Goal: Transaction & Acquisition: Purchase product/service

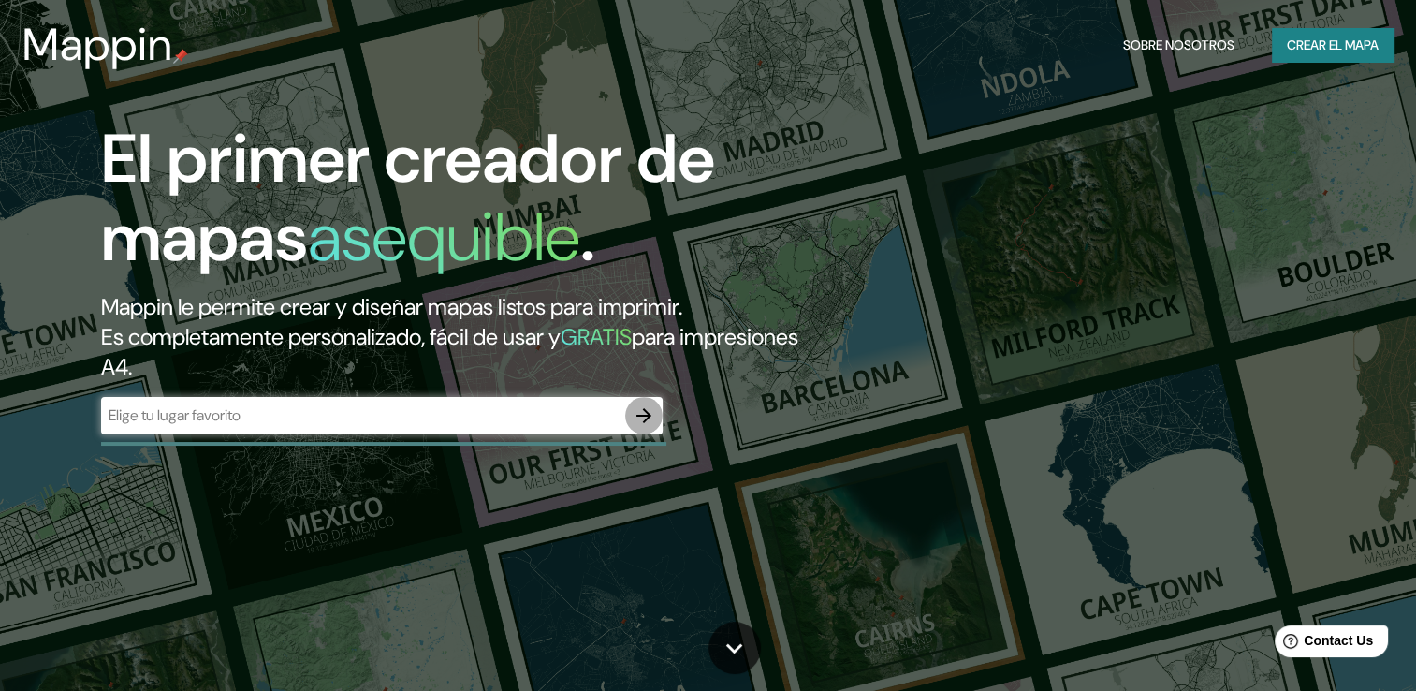
click at [642, 410] on icon "button" at bounding box center [644, 415] width 22 height 22
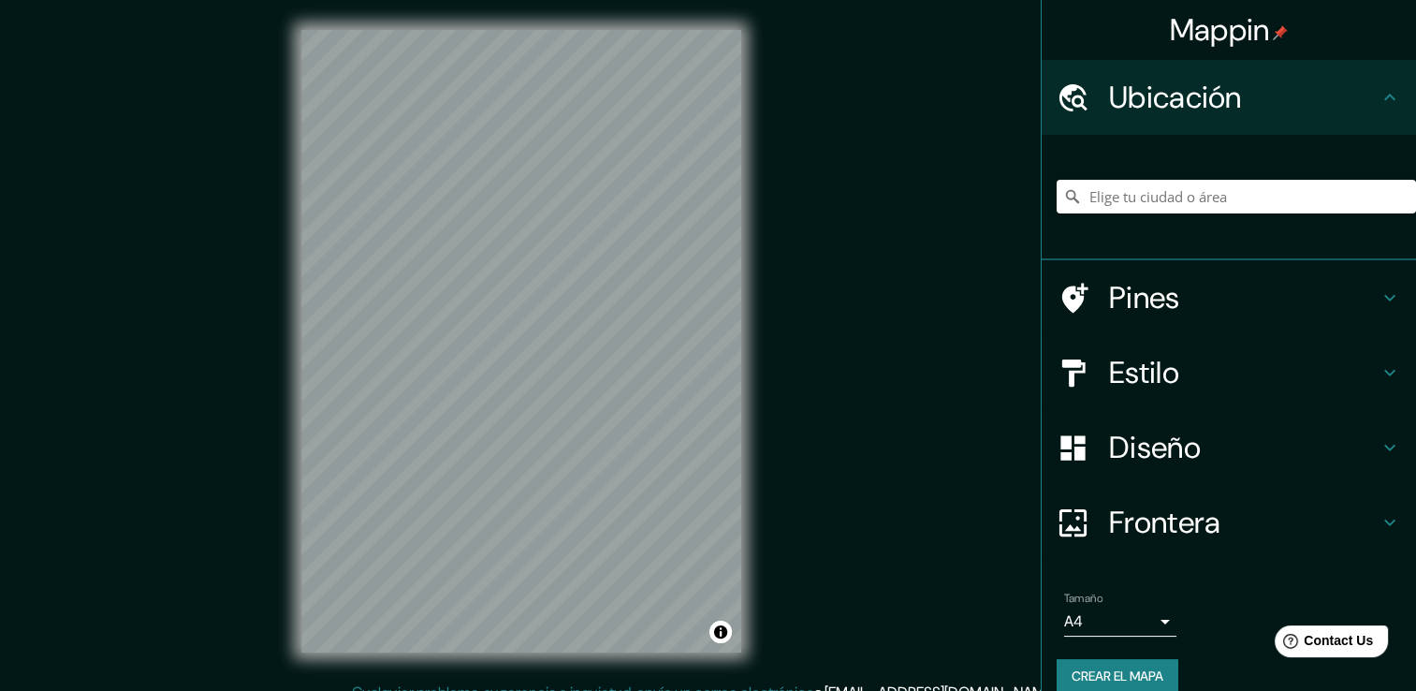
click at [779, 283] on div "Mappin Ubicación Pines Estilo Diseño Frontera Elige un borde. Sugerencia : pued…" at bounding box center [708, 355] width 1416 height 711
click at [898, 346] on div "Mappin Ubicación Pines Estilo Diseño Frontera Elige un borde. Sugerencia : pued…" at bounding box center [708, 355] width 1416 height 711
click at [925, 401] on div "Mappin Ubicación Pines Estilo Diseño Frontera Elige un borde. Sugerencia : pued…" at bounding box center [708, 355] width 1416 height 711
click at [1311, 304] on h4 "Pines" at bounding box center [1244, 297] width 270 height 37
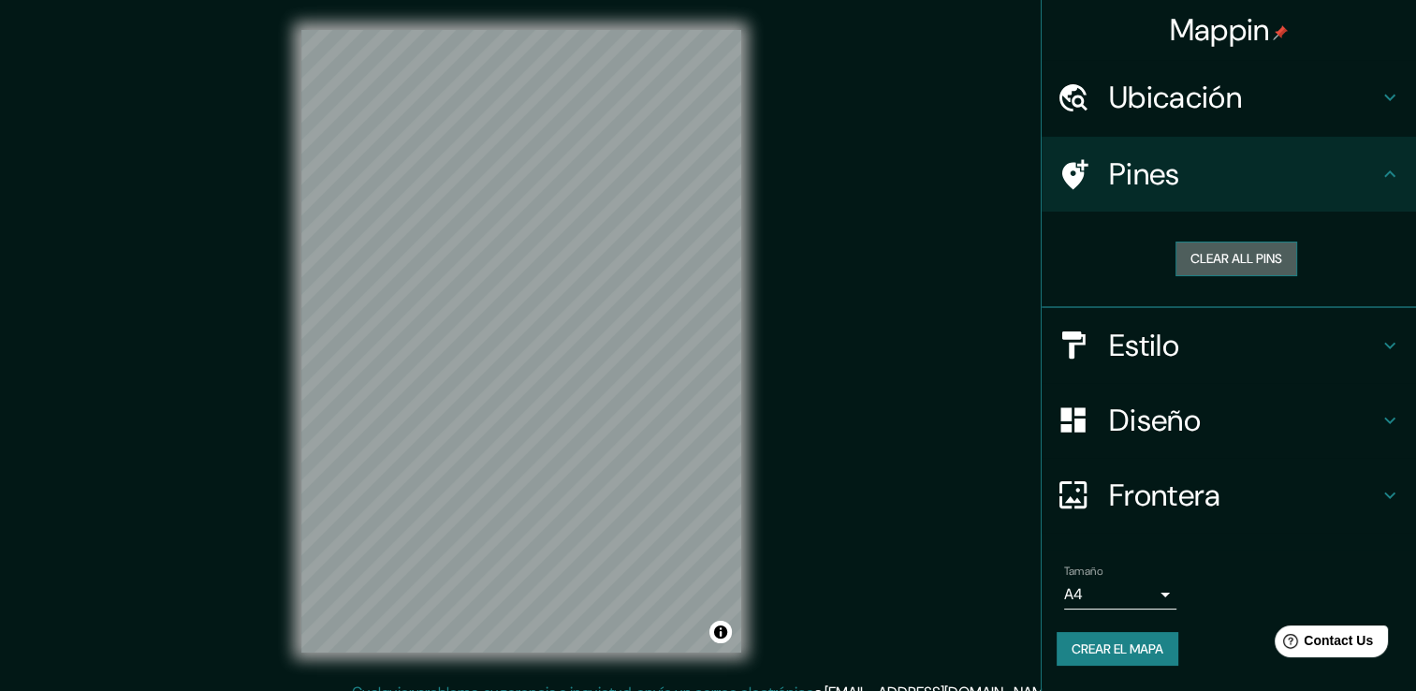
click at [1259, 264] on font "Clear all pins" at bounding box center [1237, 258] width 92 height 23
click at [1259, 264] on font "Borrar todos los pines" at bounding box center [1236, 258] width 157 height 23
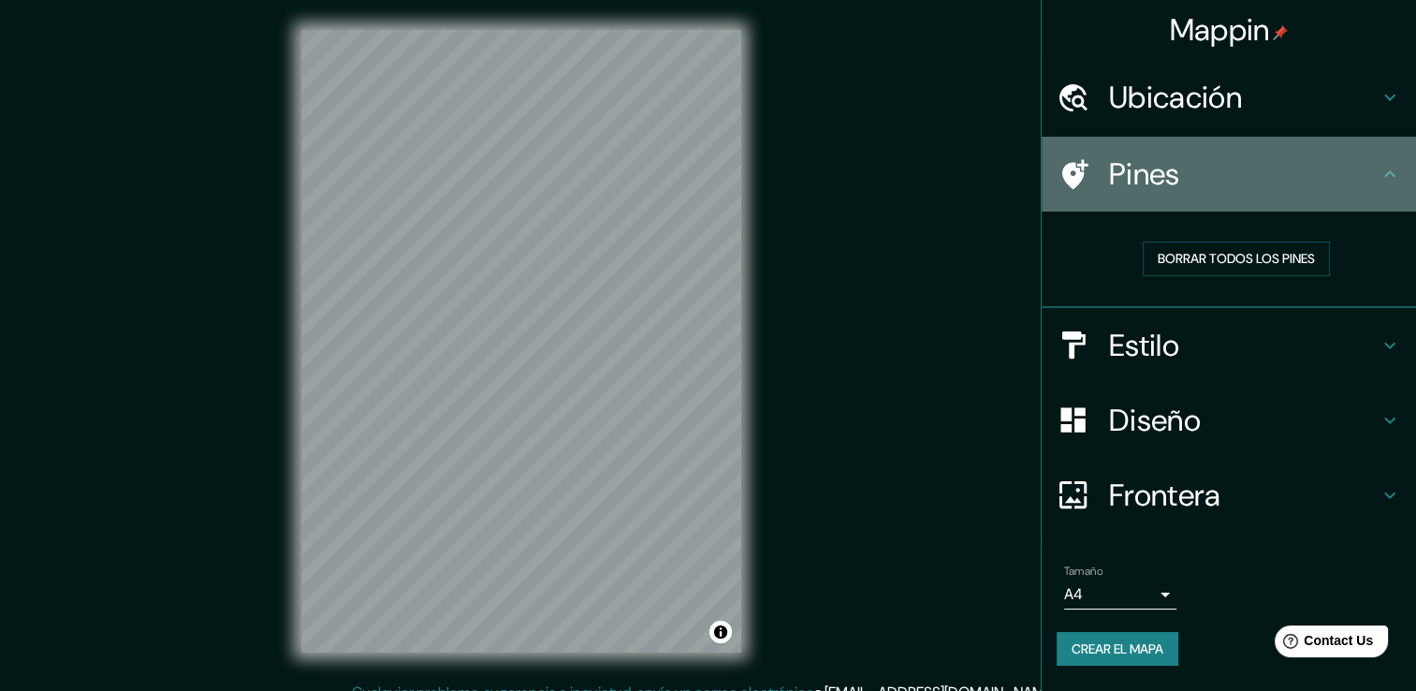
click at [1363, 163] on h4 "Pines" at bounding box center [1244, 173] width 270 height 37
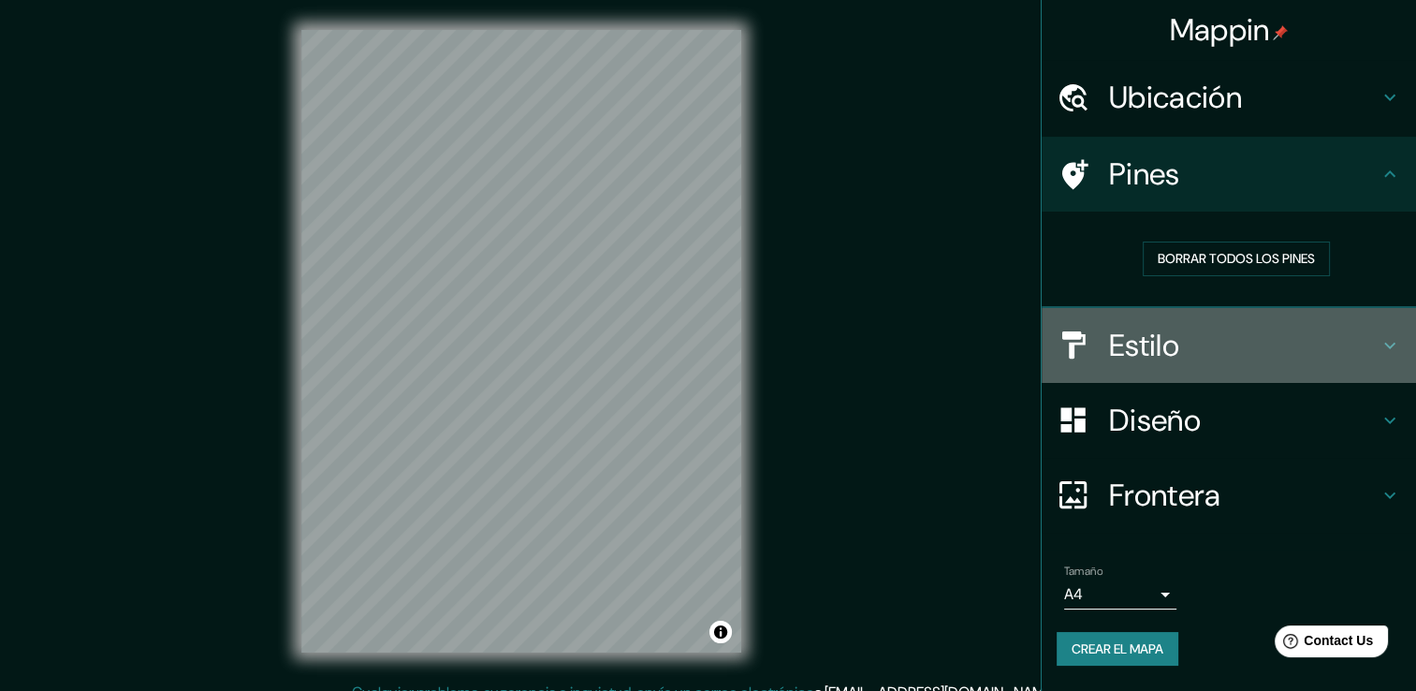
click at [1314, 337] on h4 "Estilo" at bounding box center [1244, 345] width 270 height 37
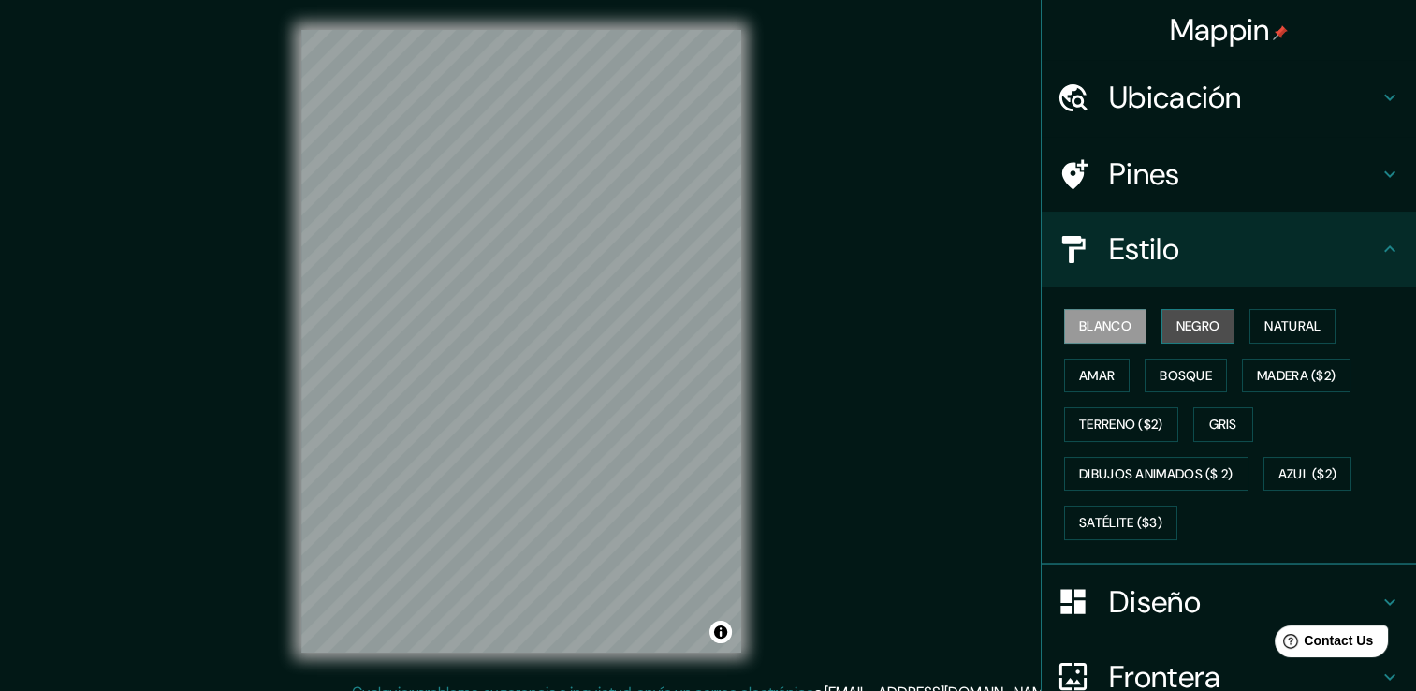
click at [1195, 326] on font "Negro" at bounding box center [1199, 326] width 44 height 23
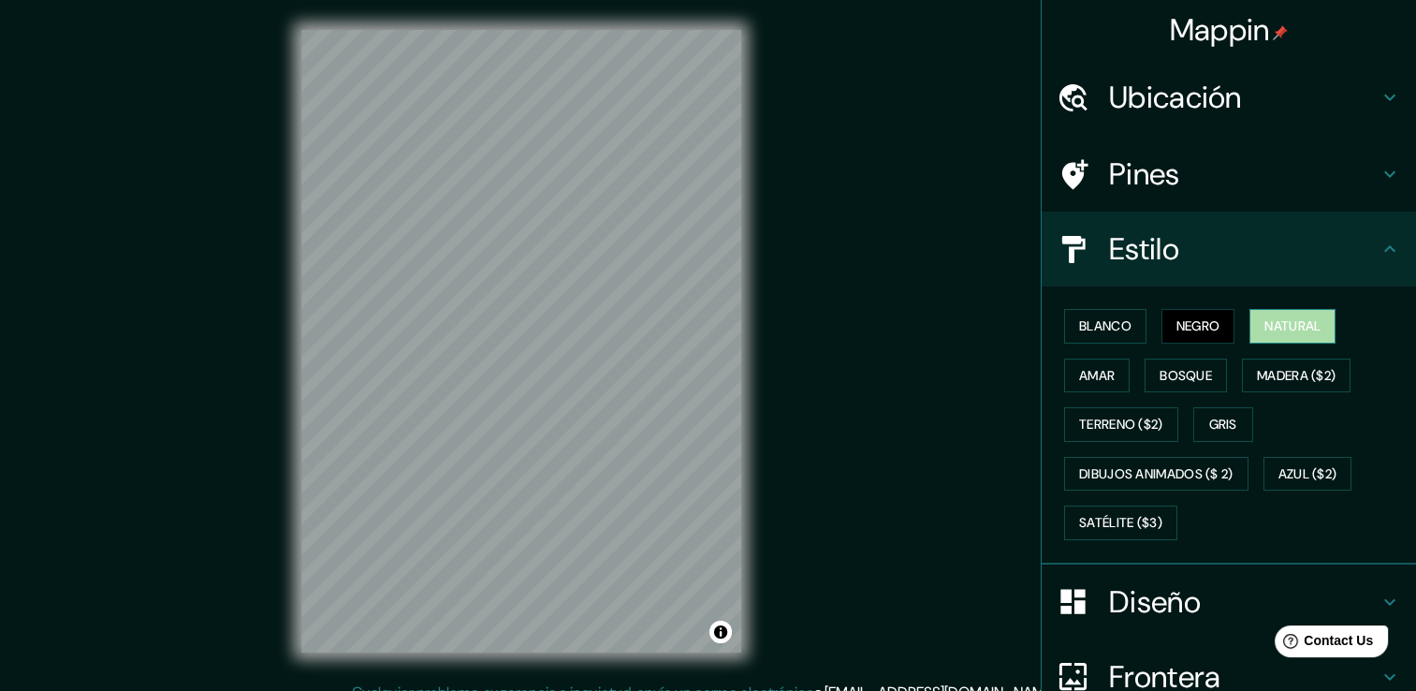
click at [1267, 322] on font "Natural" at bounding box center [1293, 326] width 56 height 23
click at [1108, 362] on button "Amar" at bounding box center [1097, 376] width 66 height 35
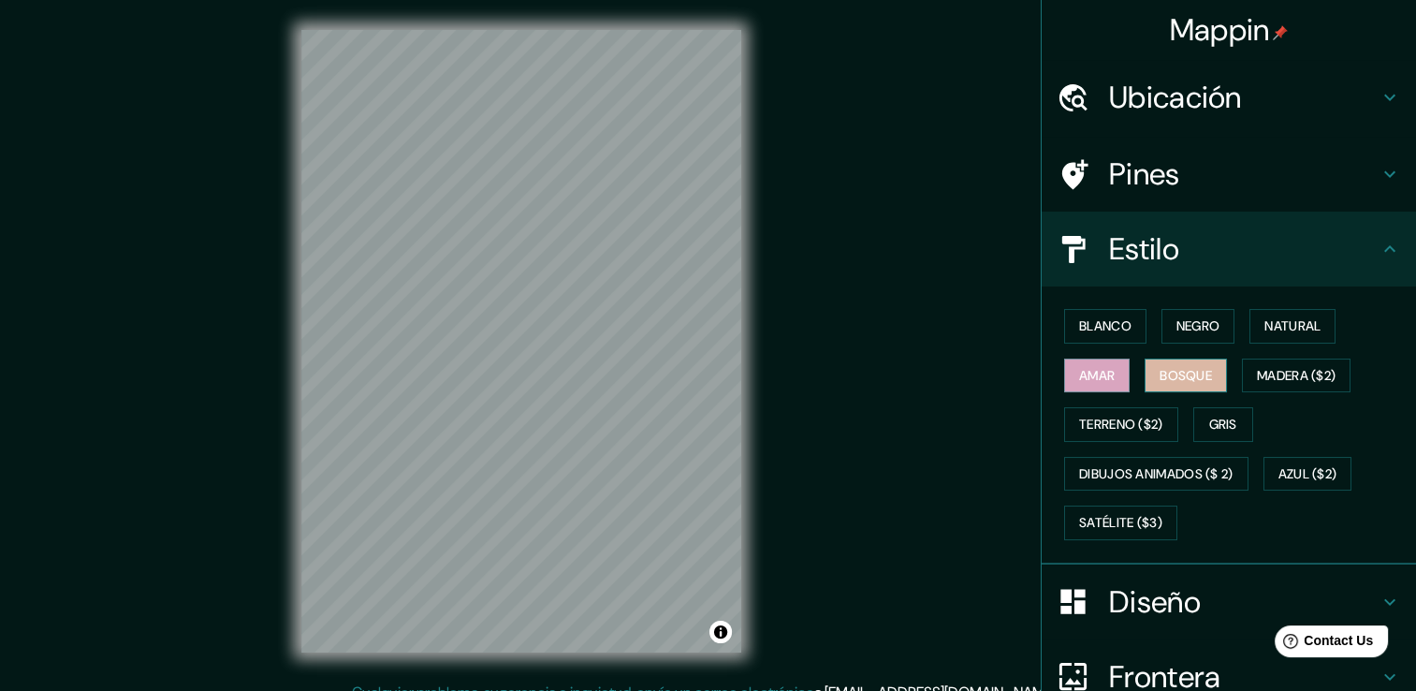
click at [1172, 370] on font "Bosque" at bounding box center [1186, 375] width 52 height 23
click at [1295, 373] on font "Madera ($2)" at bounding box center [1296, 375] width 79 height 23
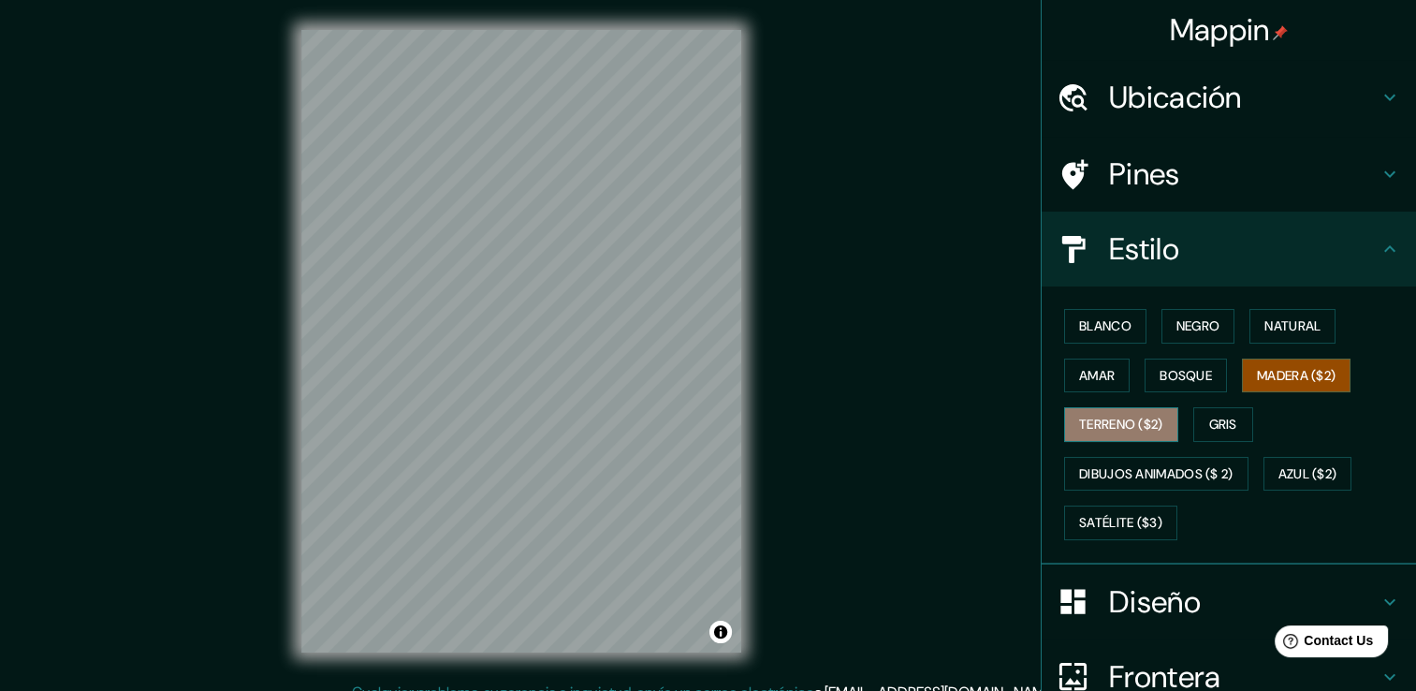
click at [1117, 417] on font "Terreno ($2)" at bounding box center [1121, 424] width 84 height 23
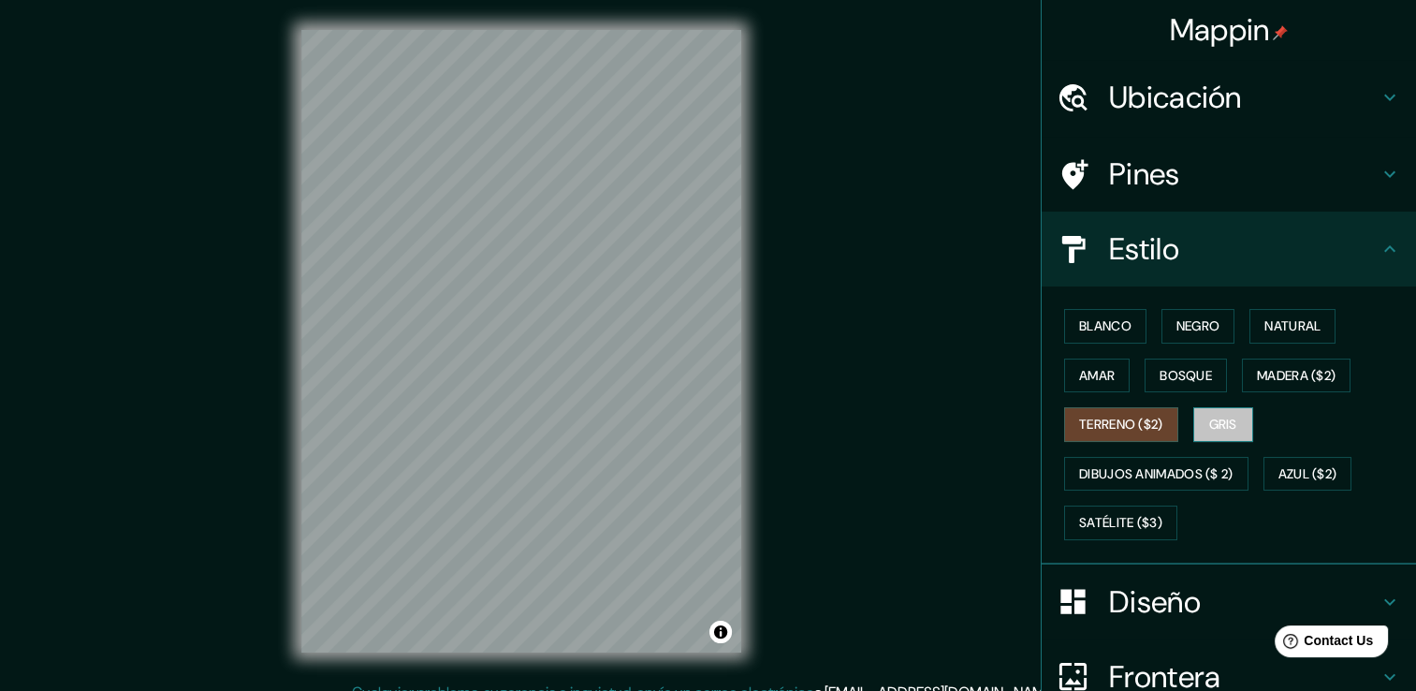
click at [1209, 423] on font "Gris" at bounding box center [1223, 424] width 28 height 23
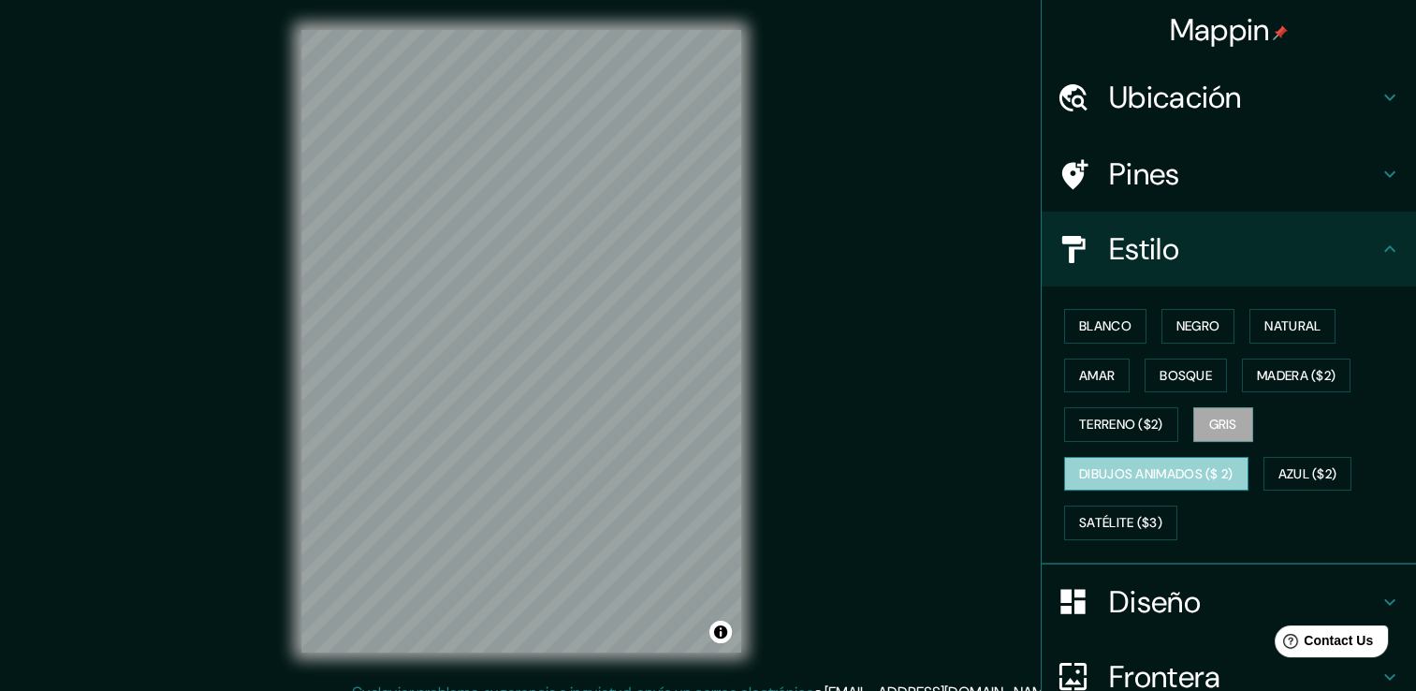
click at [1112, 474] on font "Dibujos animados ($ 2)" at bounding box center [1156, 473] width 154 height 23
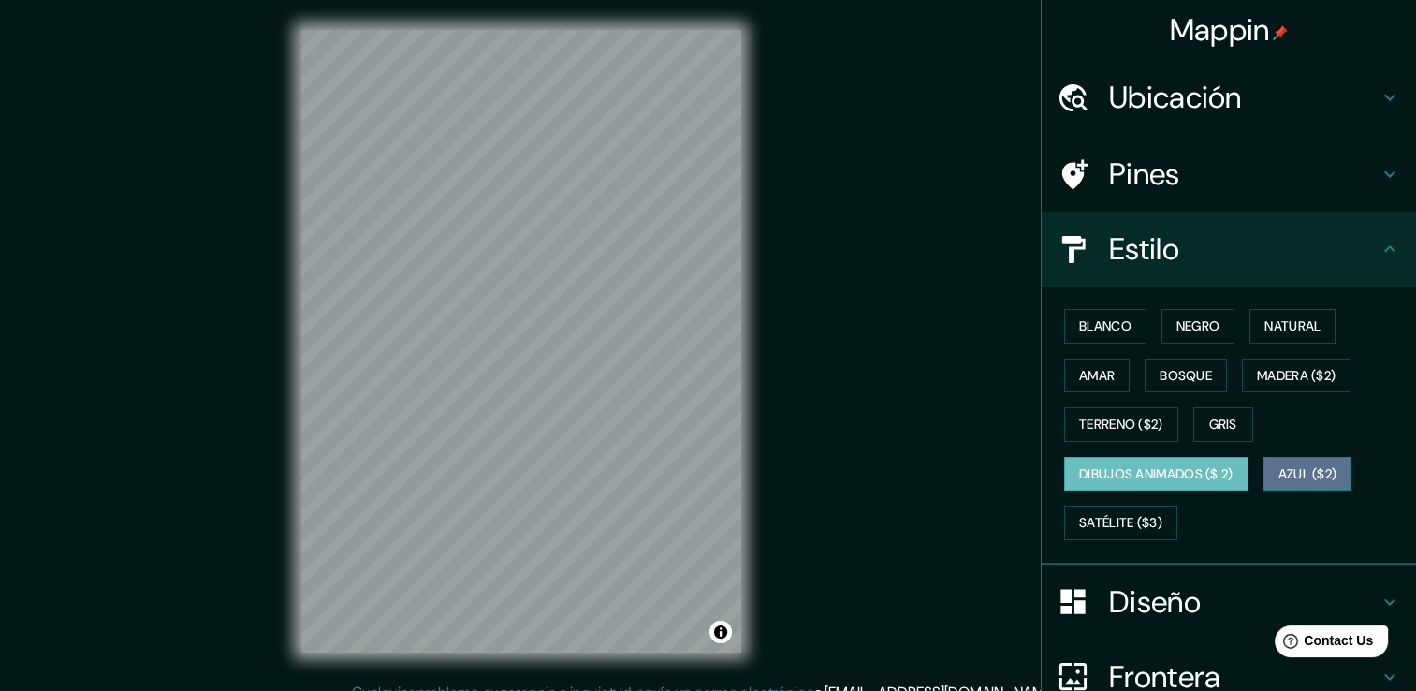
click at [1292, 466] on font "Azul ($2)" at bounding box center [1308, 473] width 59 height 23
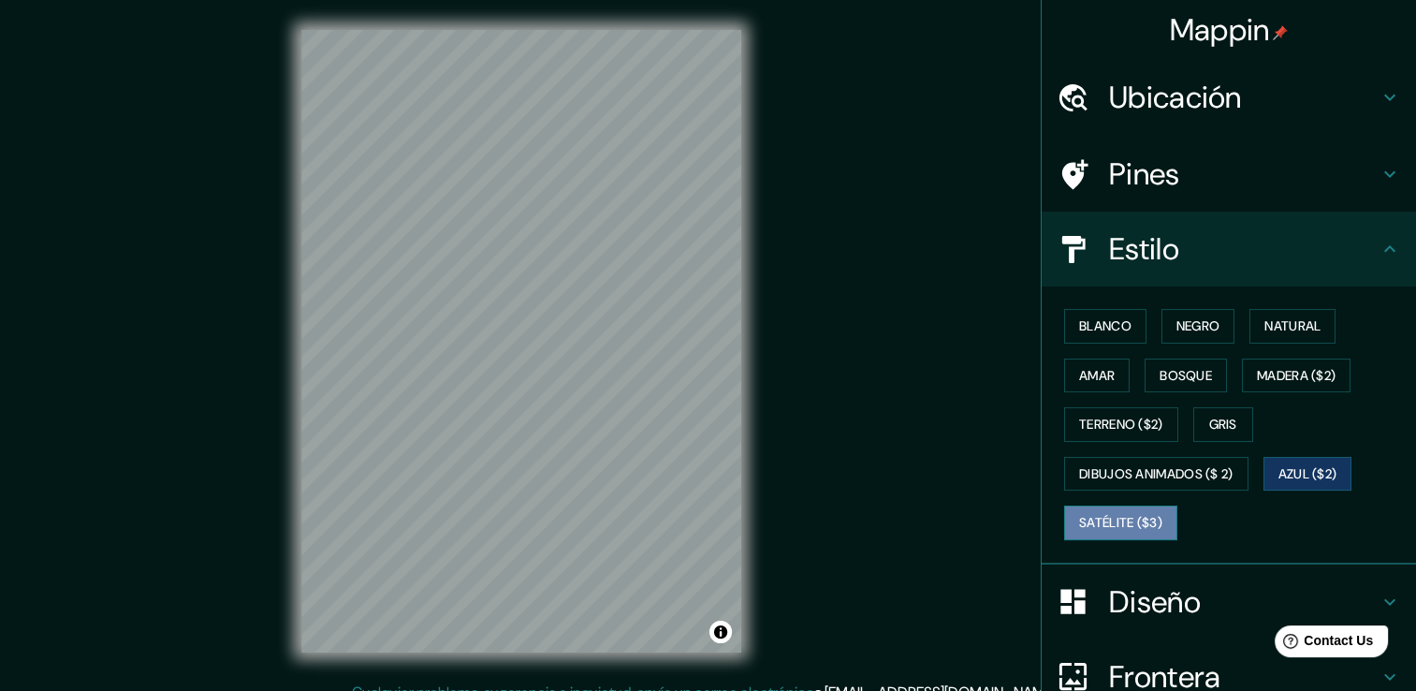
click at [1116, 513] on font "Satélite ($3)" at bounding box center [1120, 522] width 83 height 23
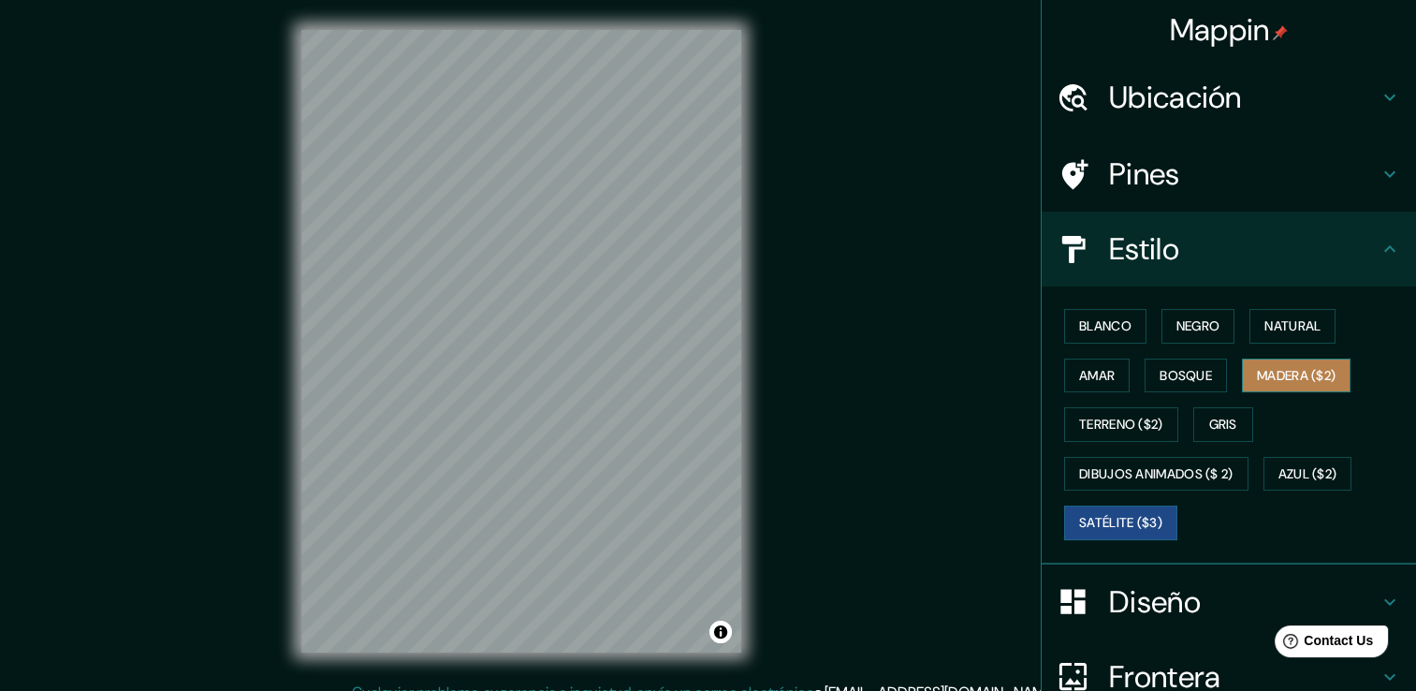
click at [1275, 373] on font "Madera ($2)" at bounding box center [1296, 375] width 79 height 23
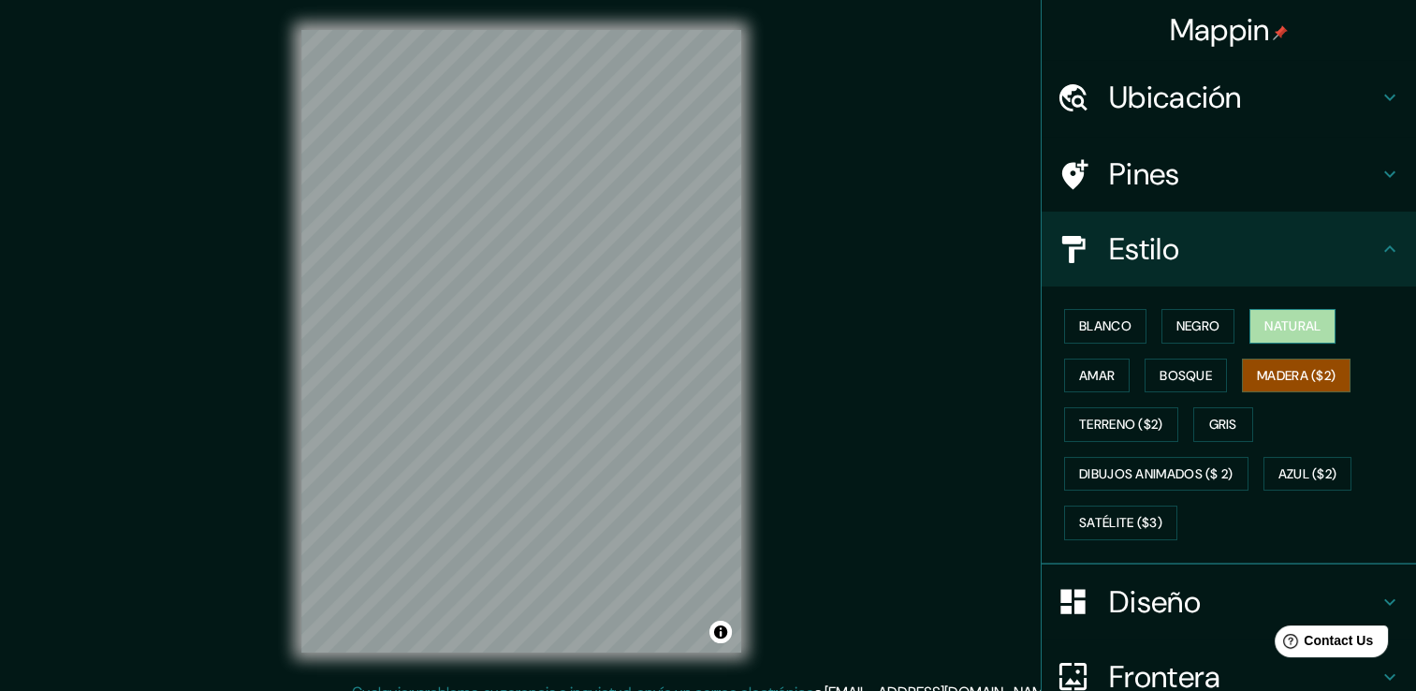
click at [1272, 315] on font "Natural" at bounding box center [1293, 326] width 56 height 23
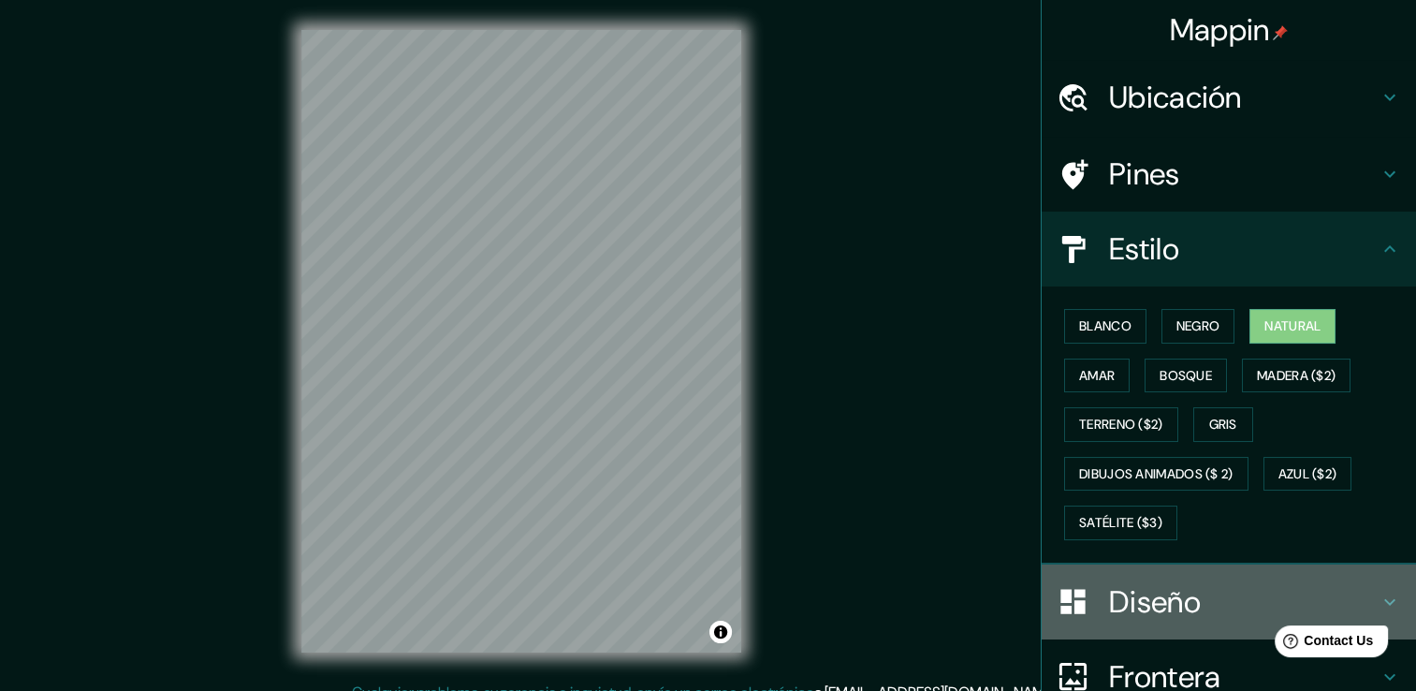
click at [1120, 607] on h4 "Diseño" at bounding box center [1244, 601] width 270 height 37
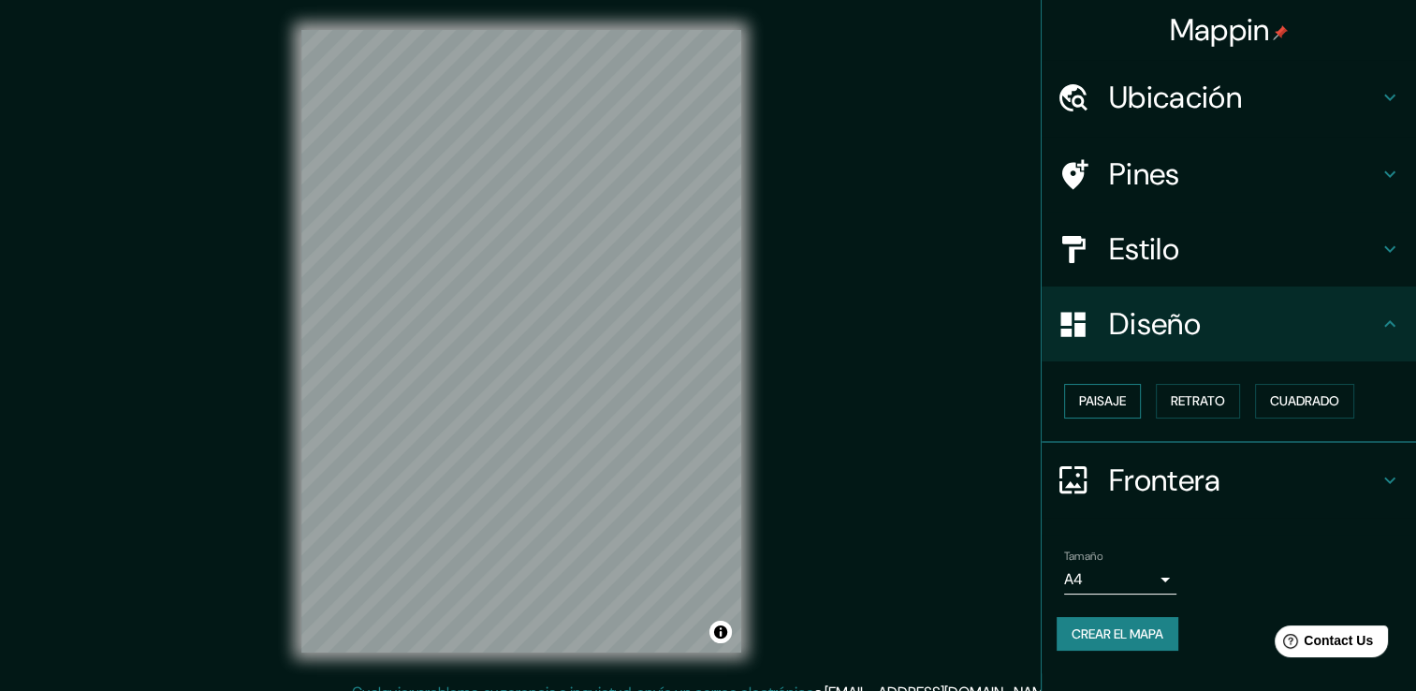
click at [1126, 403] on font "Paisaje" at bounding box center [1102, 400] width 47 height 23
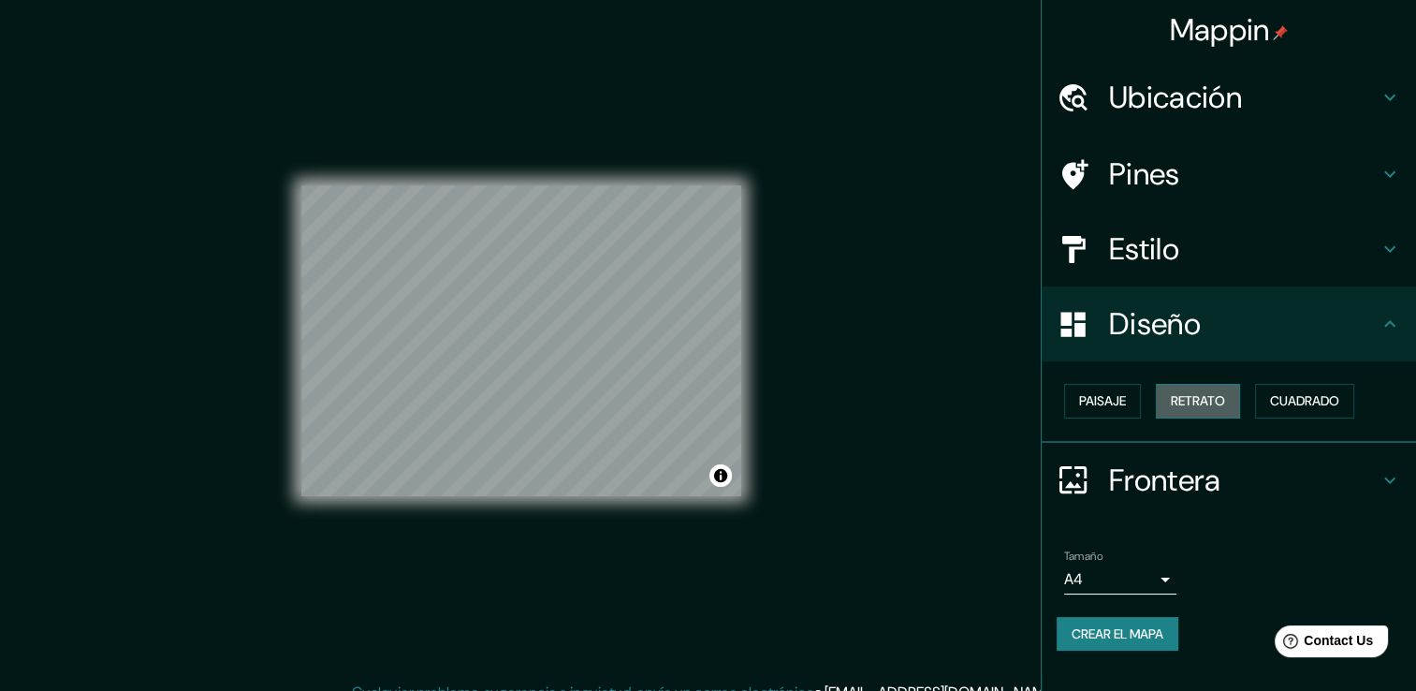
click at [1181, 402] on font "Retrato" at bounding box center [1198, 400] width 54 height 23
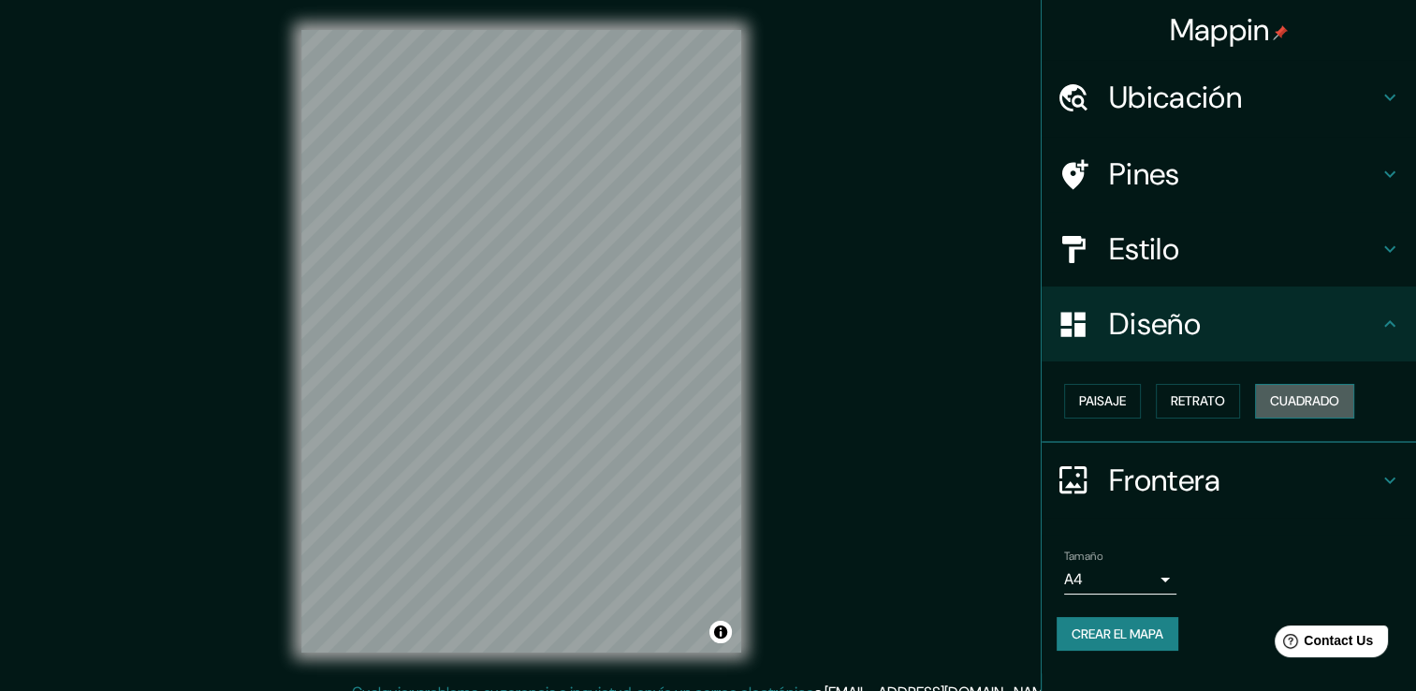
click at [1273, 406] on font "Cuadrado" at bounding box center [1304, 400] width 69 height 23
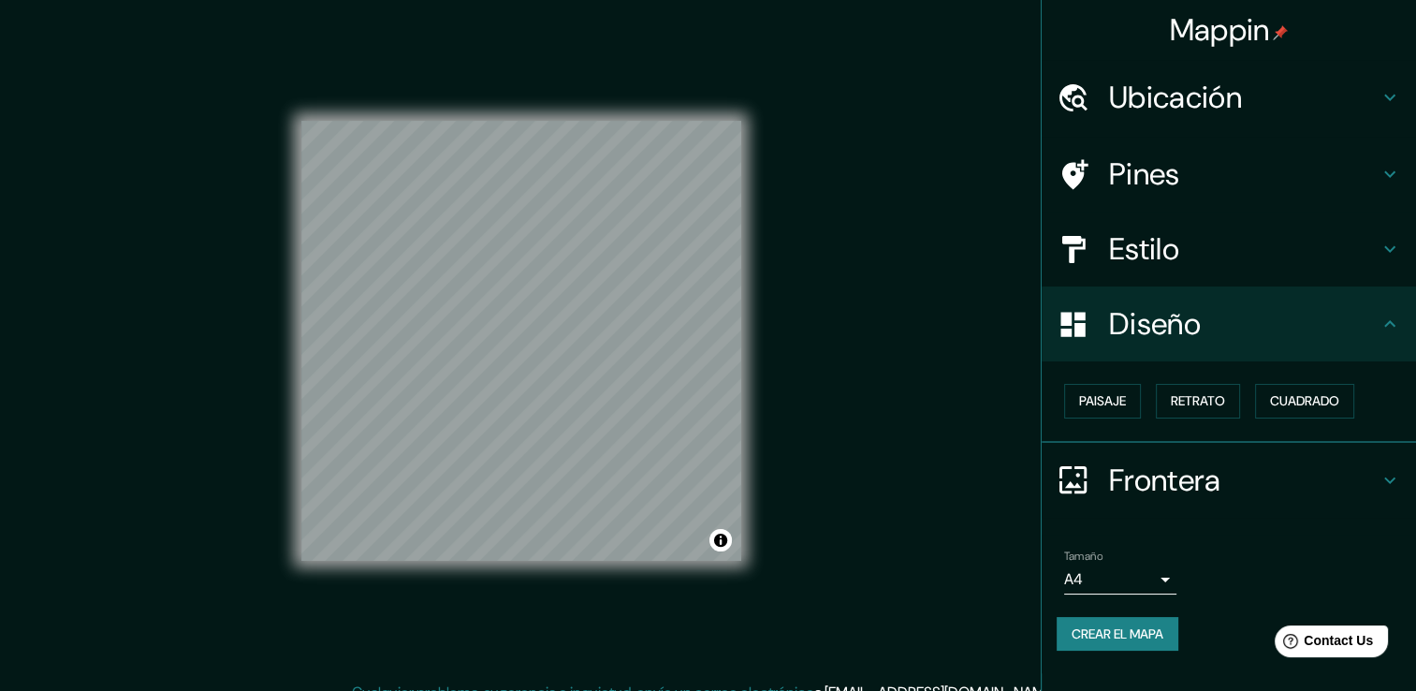
click at [1335, 315] on h4 "Diseño" at bounding box center [1244, 323] width 270 height 37
click at [1306, 477] on h4 "Frontera" at bounding box center [1244, 479] width 270 height 37
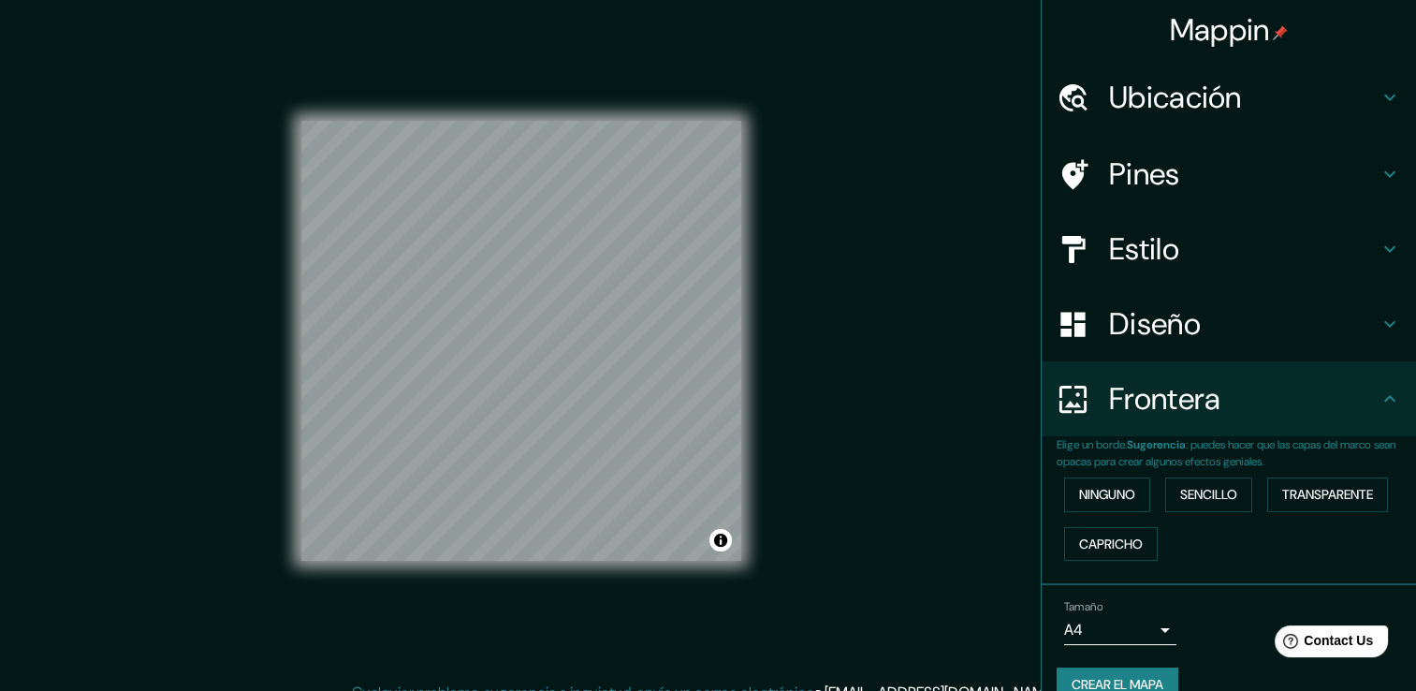
click at [1340, 391] on h4 "Frontera" at bounding box center [1244, 398] width 270 height 37
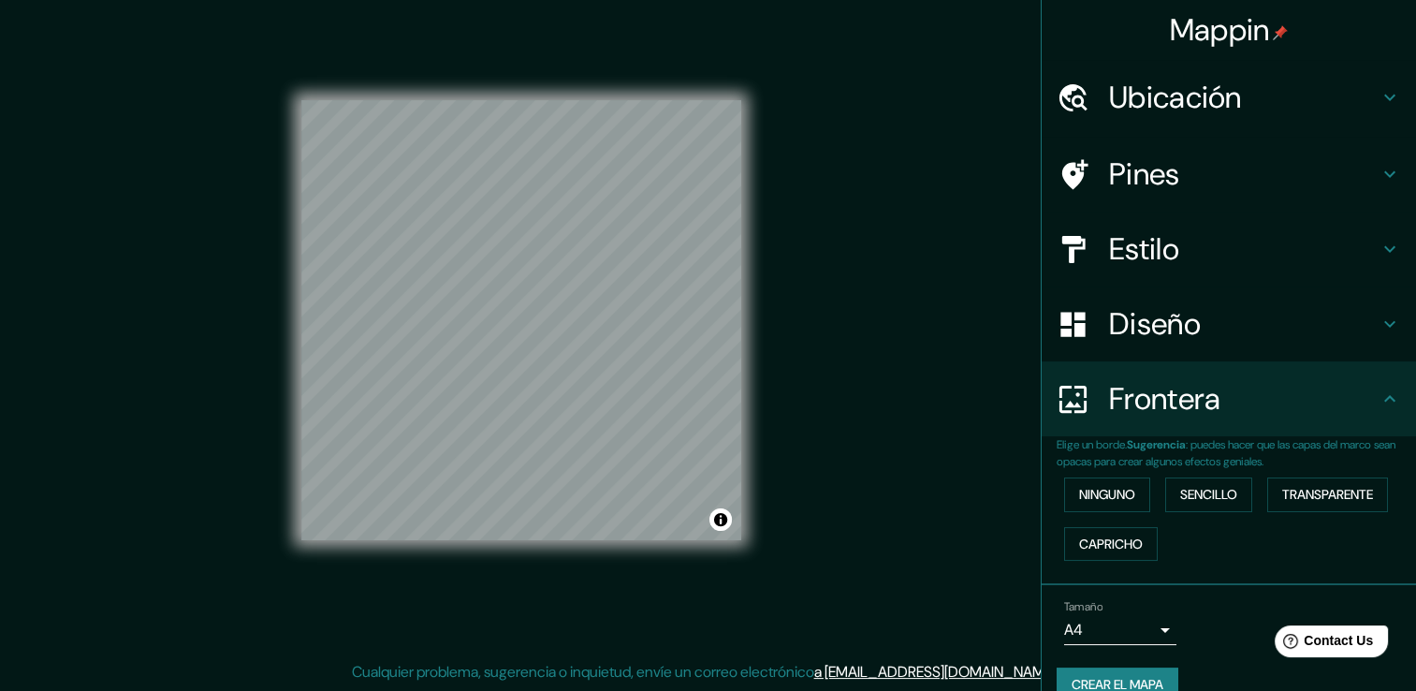
click at [1226, 298] on div "Diseño" at bounding box center [1229, 323] width 374 height 75
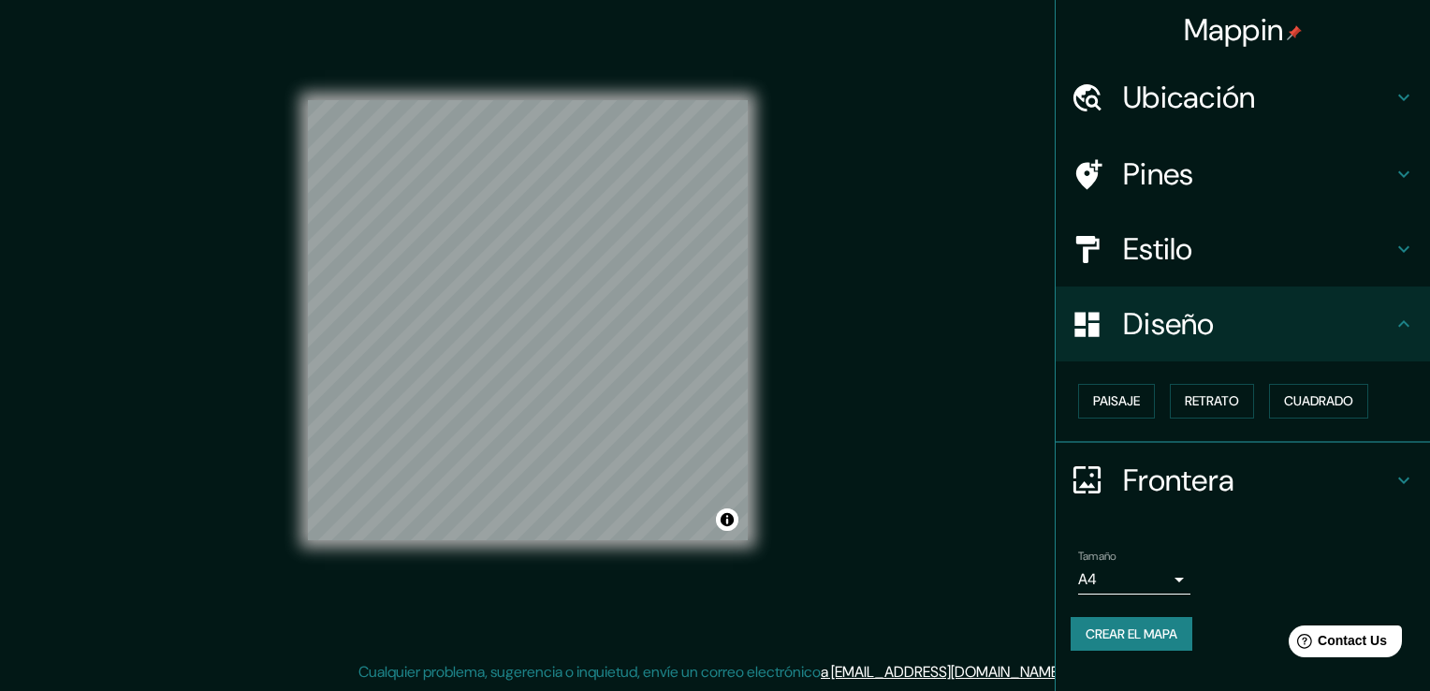
click at [1164, 575] on body "Mappin Ubicación Pines Estilo Diseño Paisaje Retrato Cuadrado Frontera Elige un…" at bounding box center [715, 324] width 1430 height 691
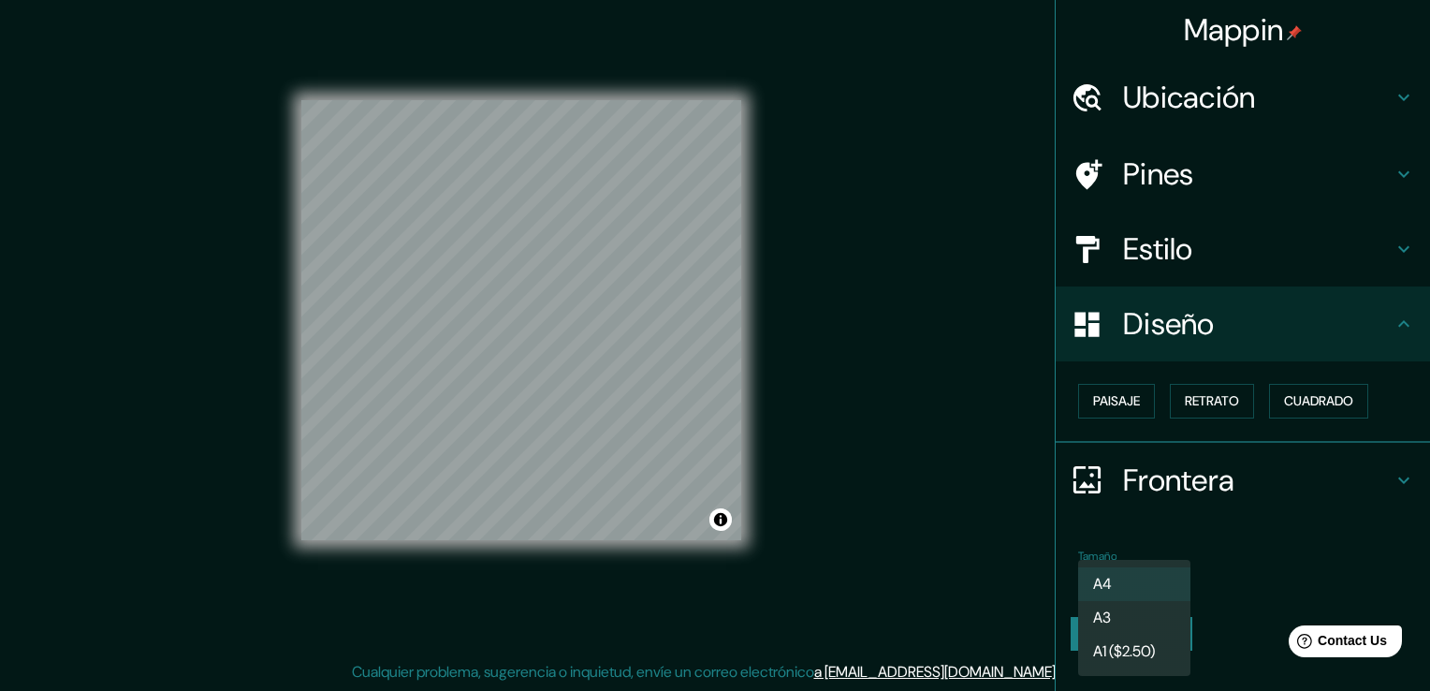
click at [1268, 549] on div at bounding box center [715, 345] width 1430 height 691
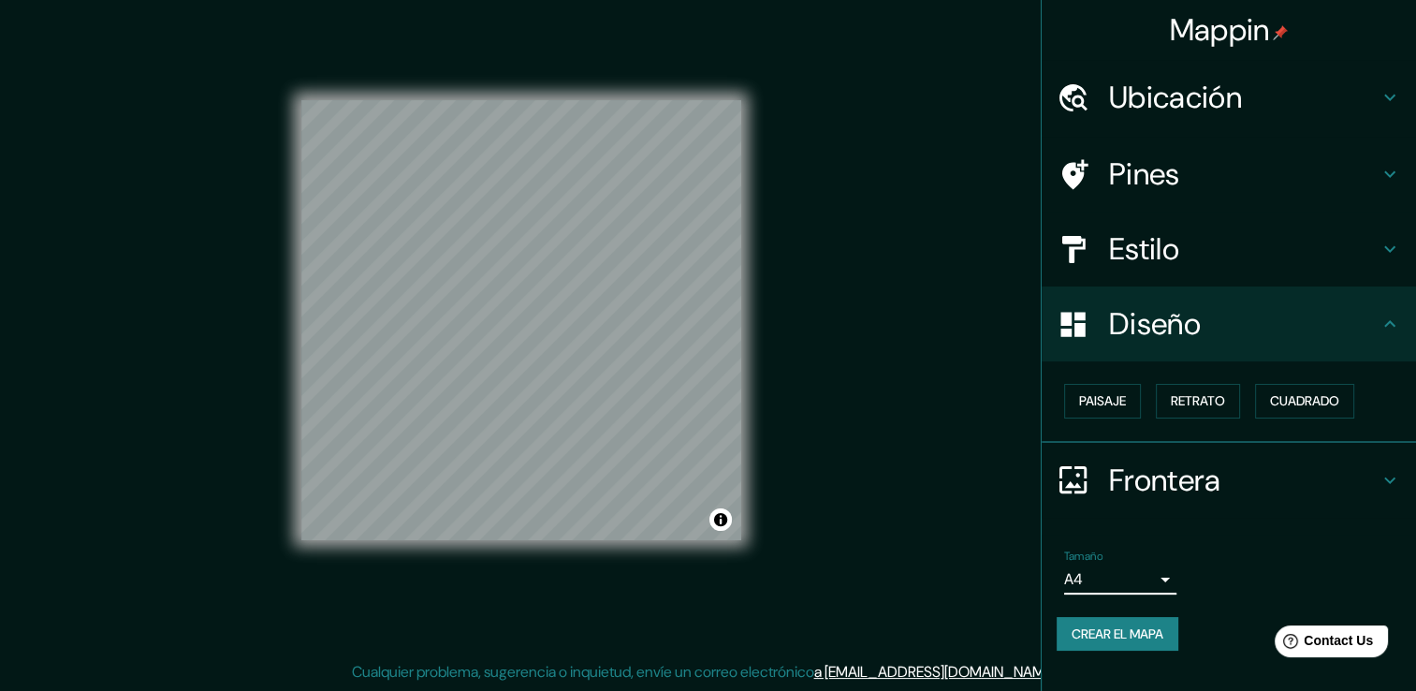
click at [1309, 221] on div "Estilo" at bounding box center [1229, 249] width 374 height 75
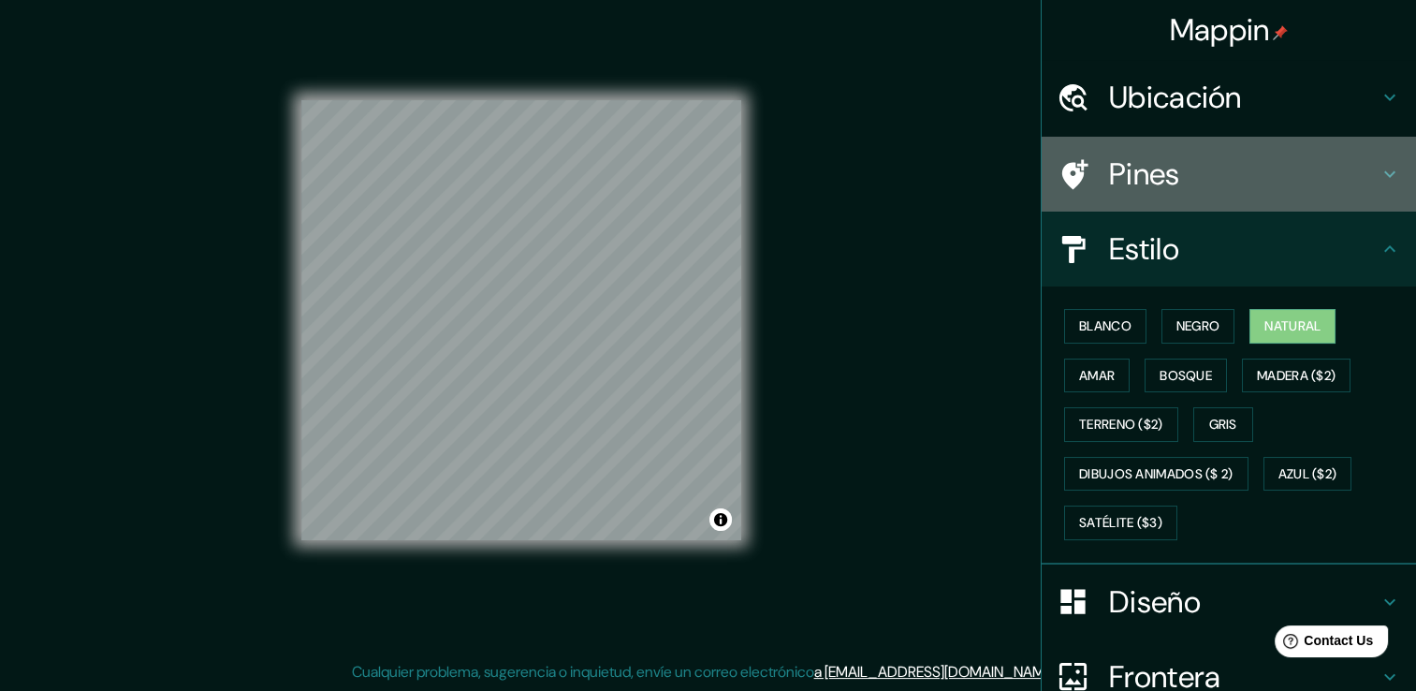
click at [1232, 183] on h4 "Pines" at bounding box center [1244, 173] width 270 height 37
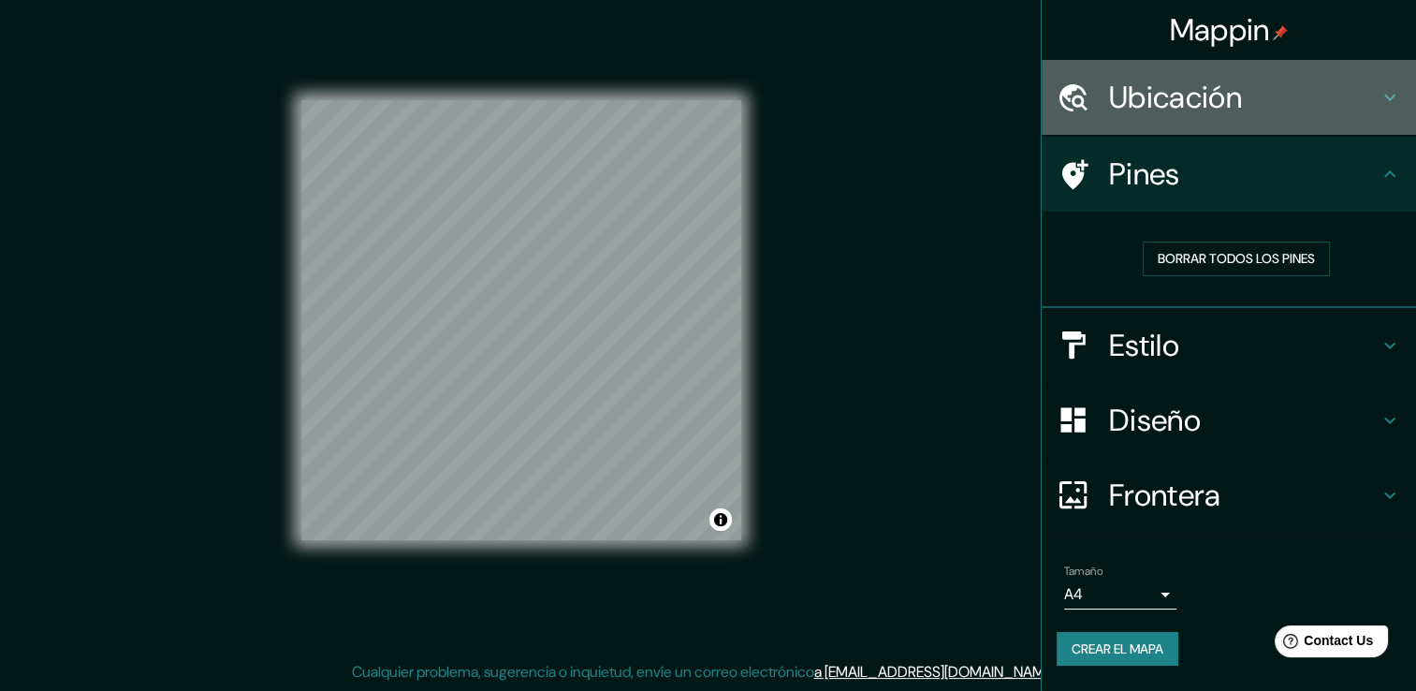
click at [1259, 103] on h4 "Ubicación" at bounding box center [1244, 97] width 270 height 37
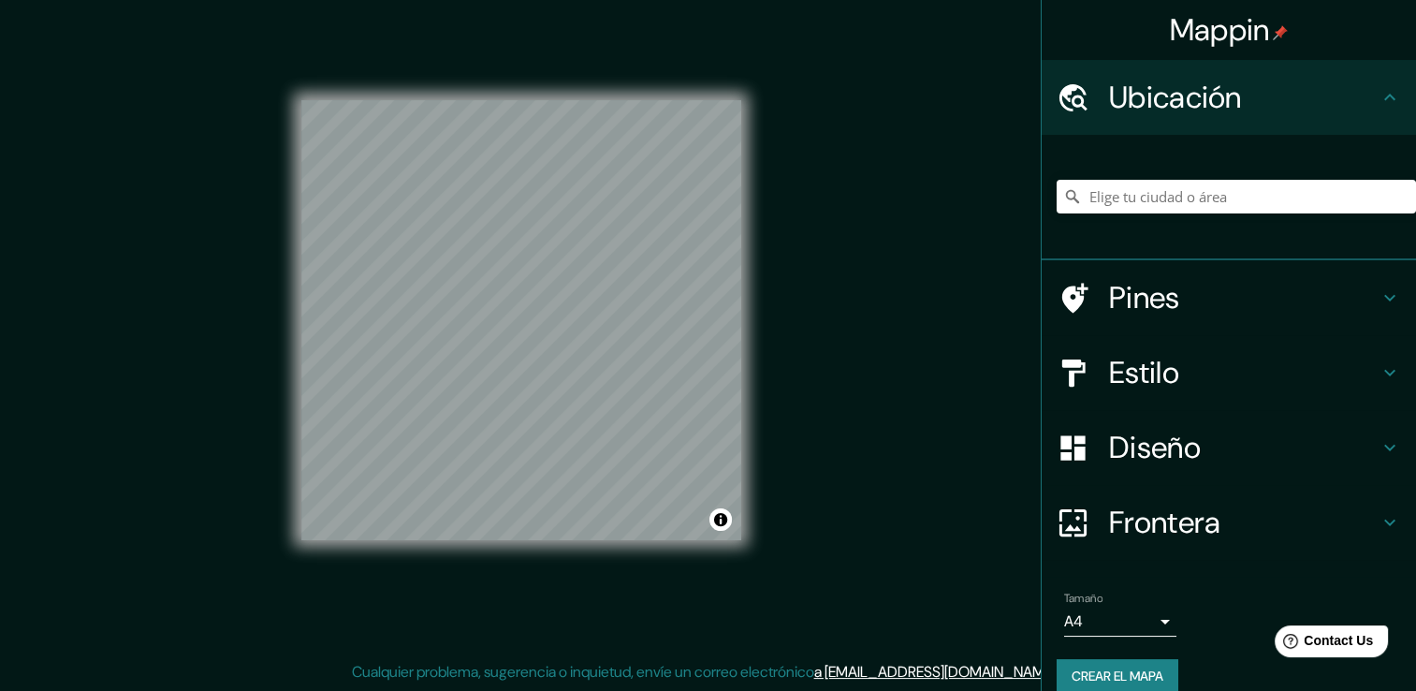
click at [1259, 103] on h4 "Ubicación" at bounding box center [1244, 97] width 270 height 37
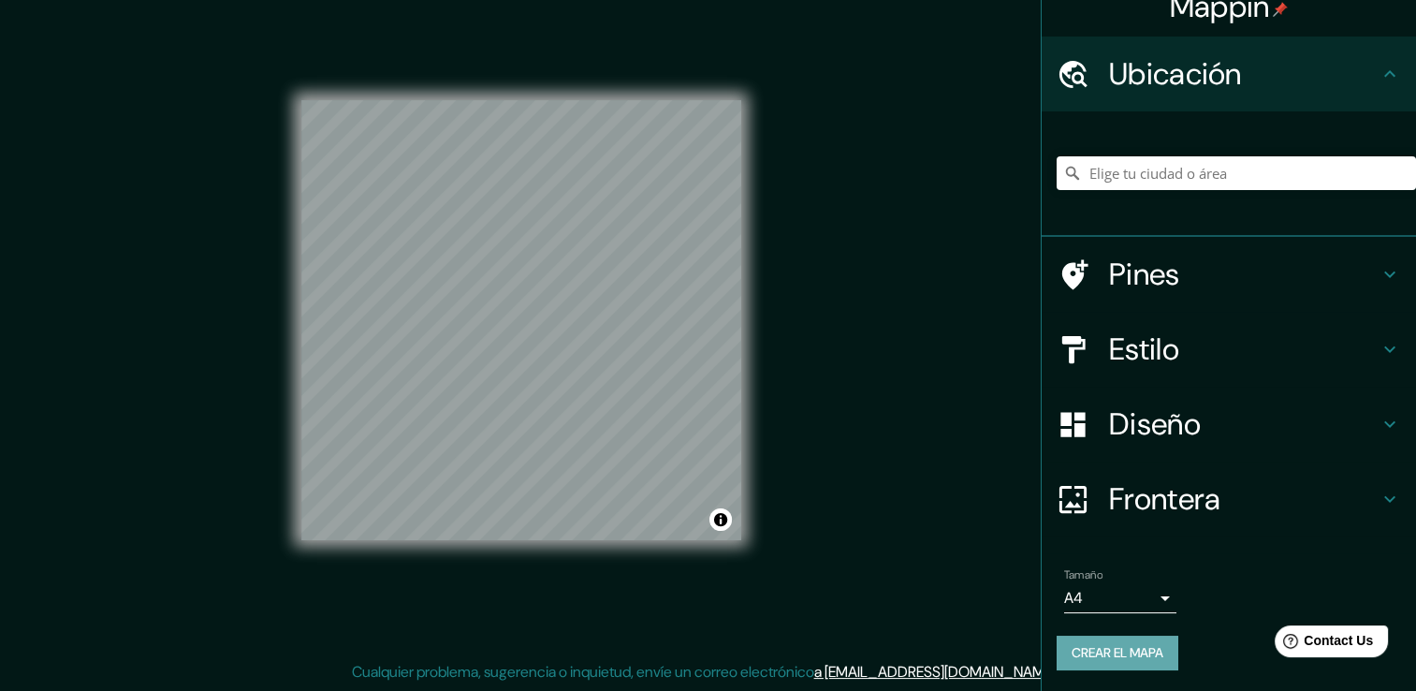
click at [1109, 663] on button "Crear el mapa" at bounding box center [1118, 653] width 122 height 35
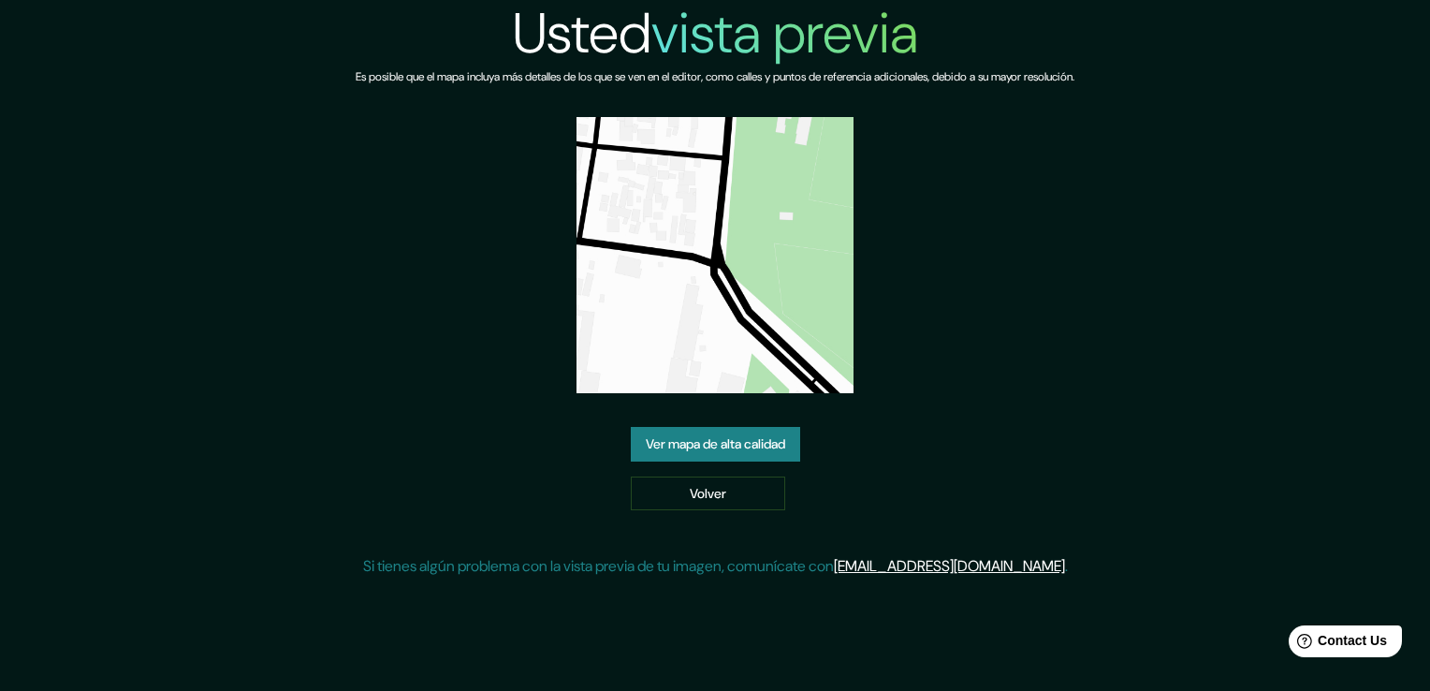
click at [704, 444] on link "Ver mapa de alta calidad" at bounding box center [715, 444] width 169 height 35
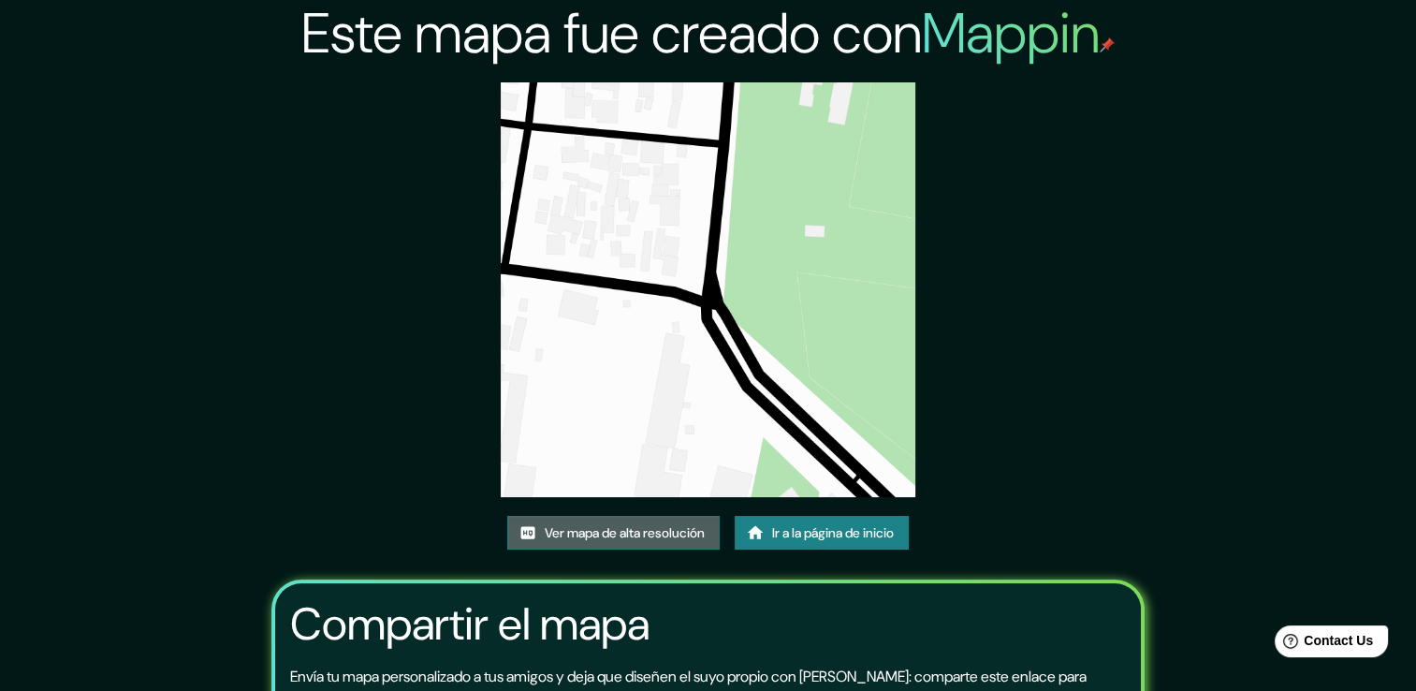
click at [676, 520] on link "Ver mapa de alta resolución" at bounding box center [613, 533] width 212 height 35
